Goal: Transaction & Acquisition: Obtain resource

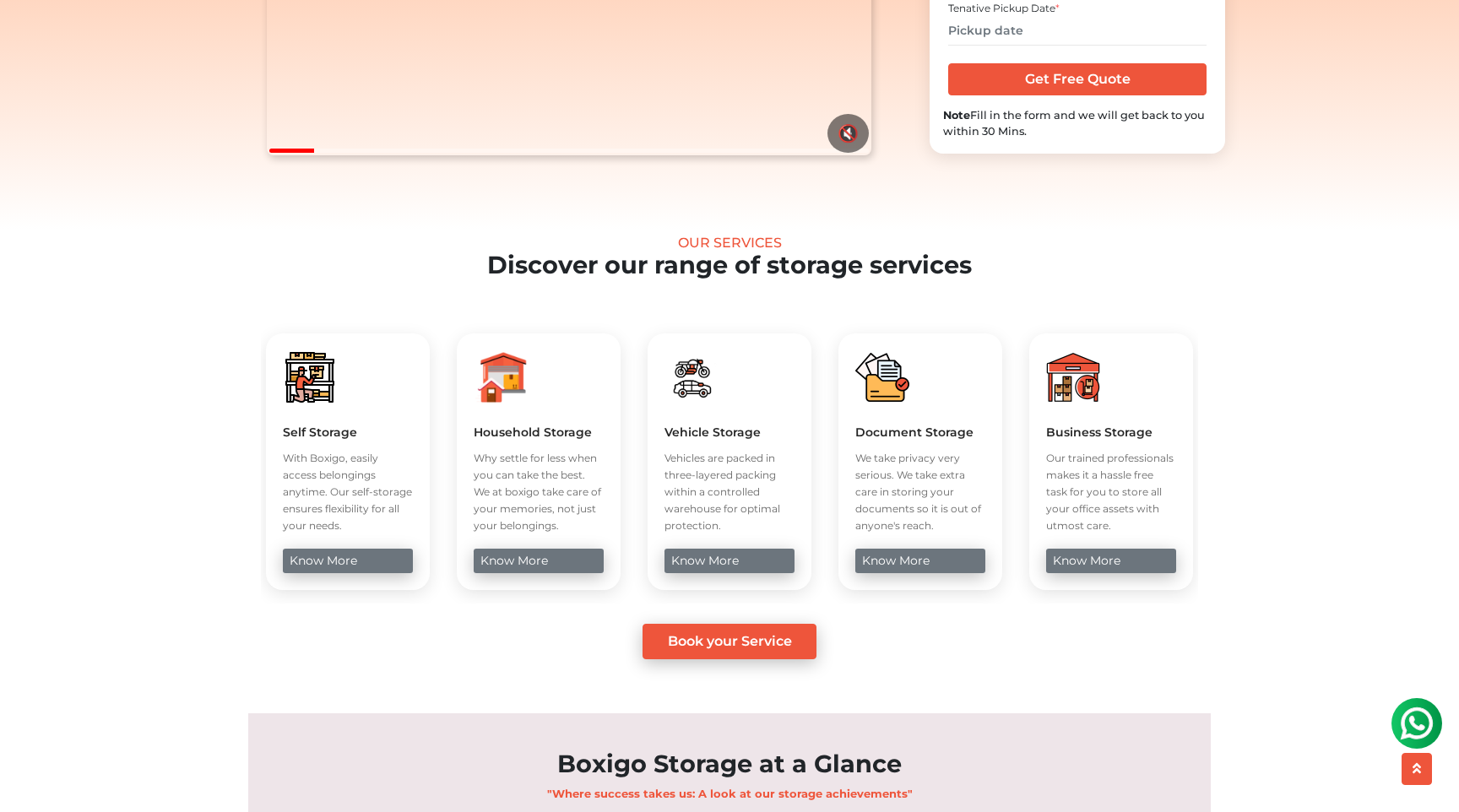
scroll to position [419, 0]
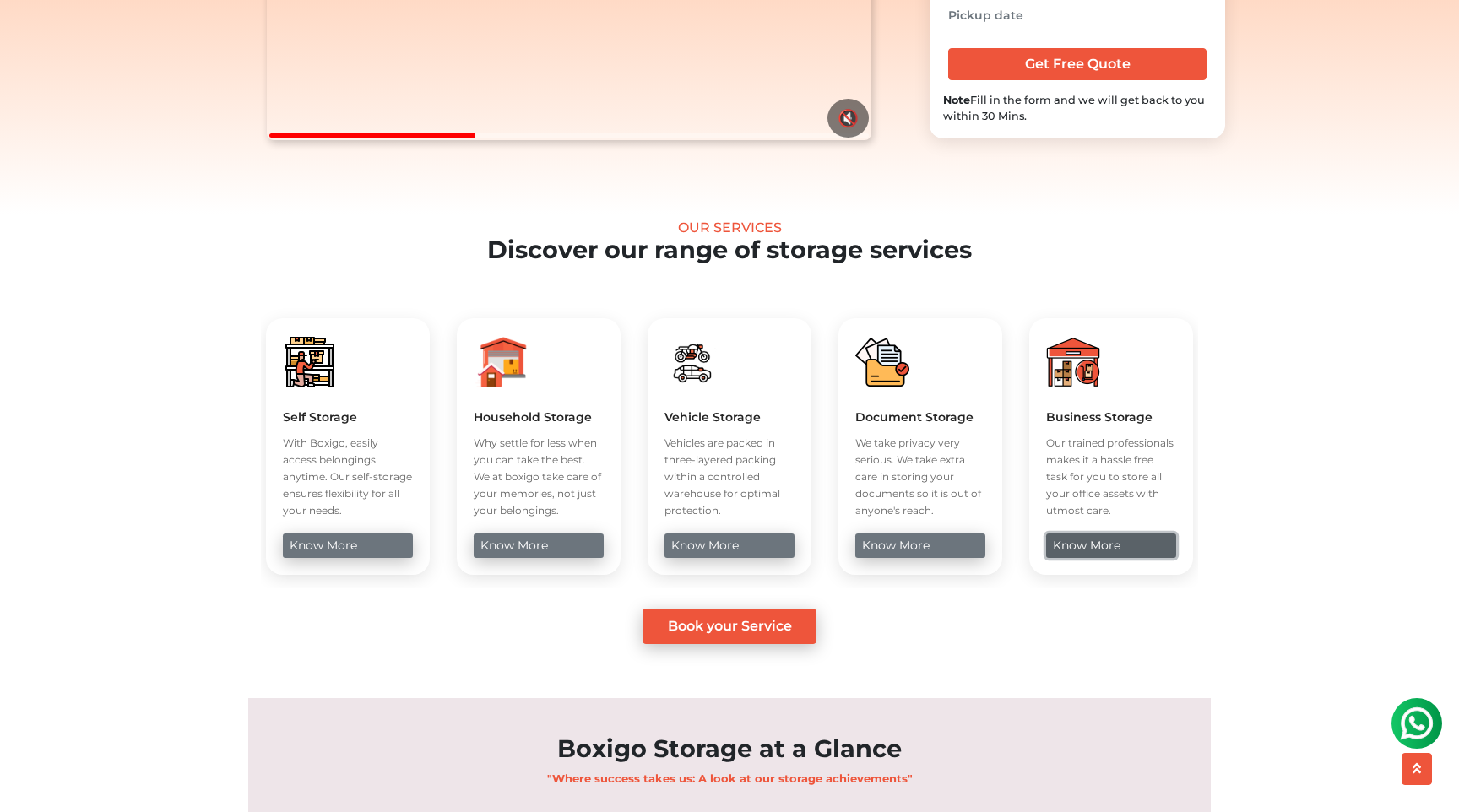
click at [1072, 558] on link "know more" at bounding box center [1110, 545] width 129 height 25
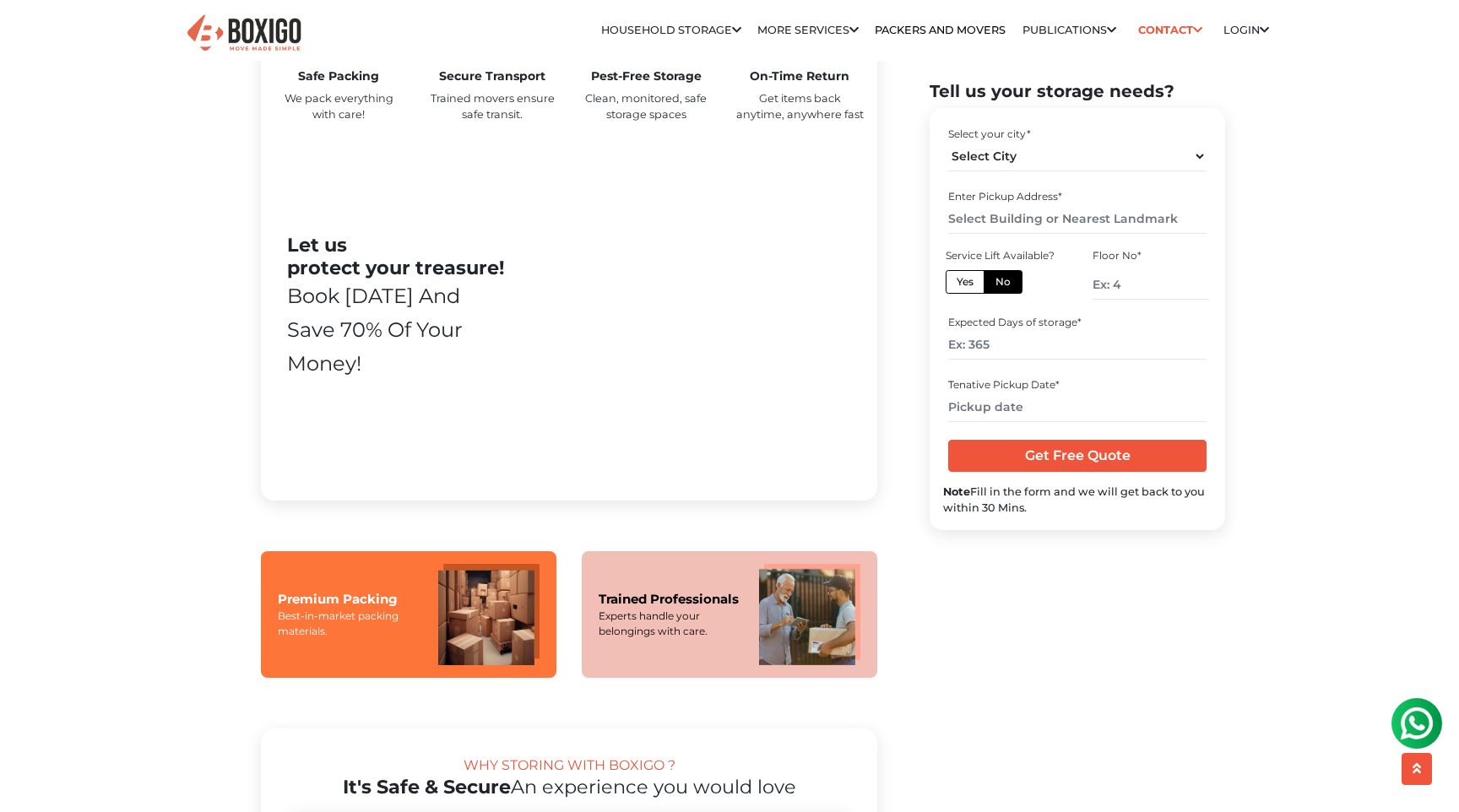
scroll to position [938, 0]
click at [993, 158] on select "Select City [GEOGRAPHIC_DATA] [GEOGRAPHIC_DATA] [GEOGRAPHIC_DATA] [GEOGRAPHIC_D…" at bounding box center [1076, 156] width 257 height 30
select select "[GEOGRAPHIC_DATA]"
click at [948, 142] on select "Select City [GEOGRAPHIC_DATA] [GEOGRAPHIC_DATA] [GEOGRAPHIC_DATA] [GEOGRAPHIC_D…" at bounding box center [1076, 156] width 257 height 30
click at [975, 220] on input "text" at bounding box center [1076, 219] width 257 height 30
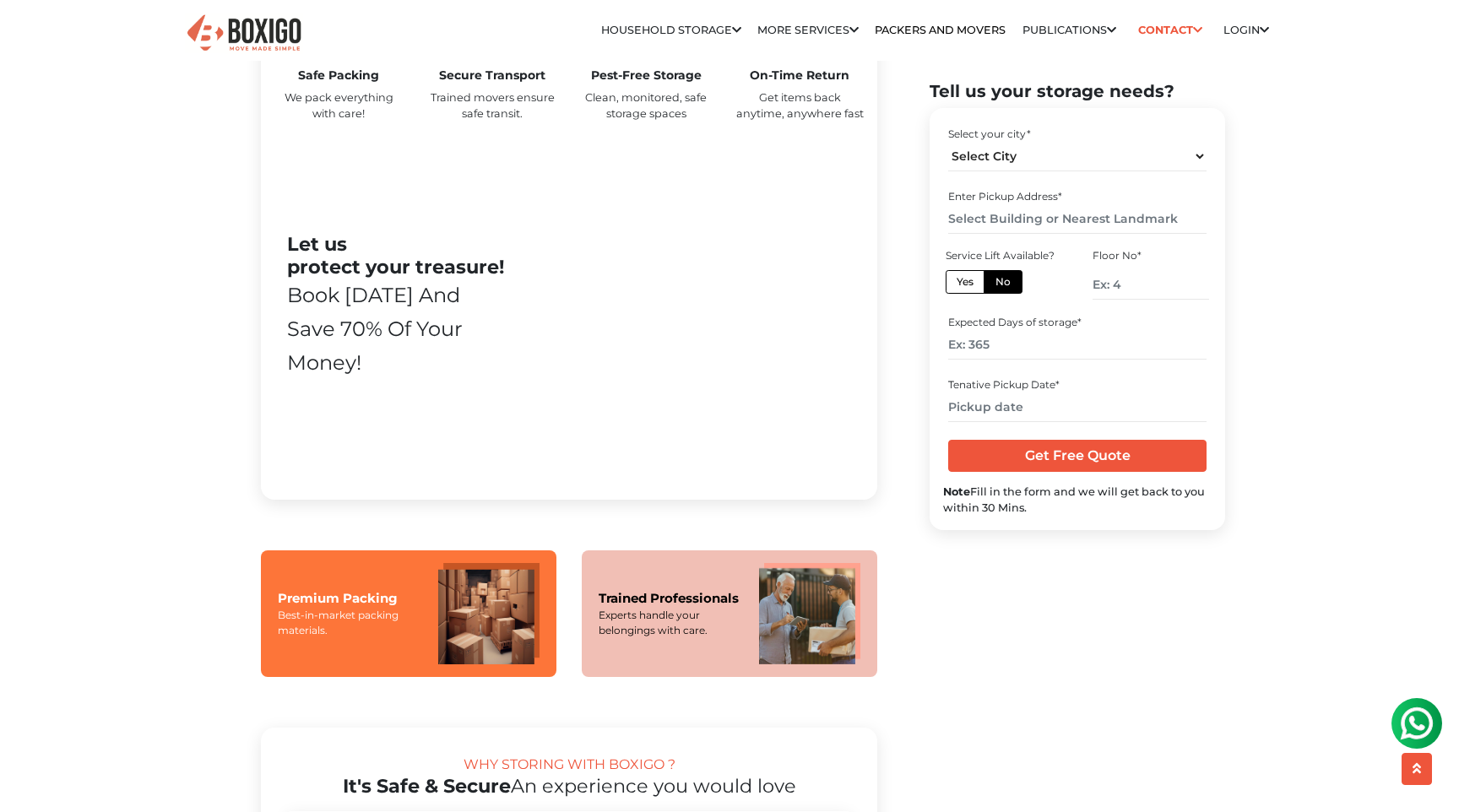
click at [997, 283] on label "No" at bounding box center [1002, 282] width 38 height 24
click at [997, 283] on input "No" at bounding box center [1000, 279] width 11 height 11
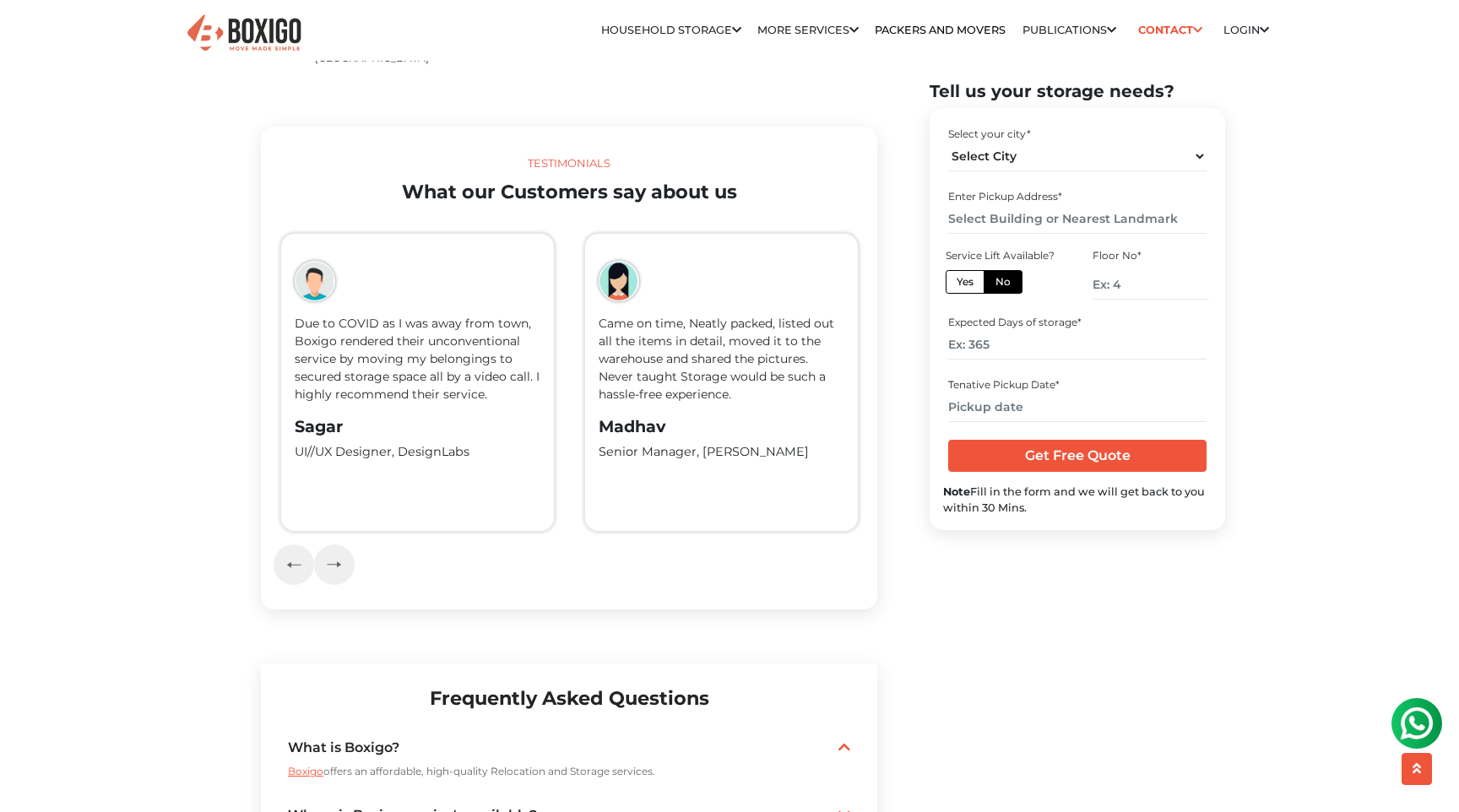
scroll to position [3488, 0]
